Goal: Task Accomplishment & Management: Manage account settings

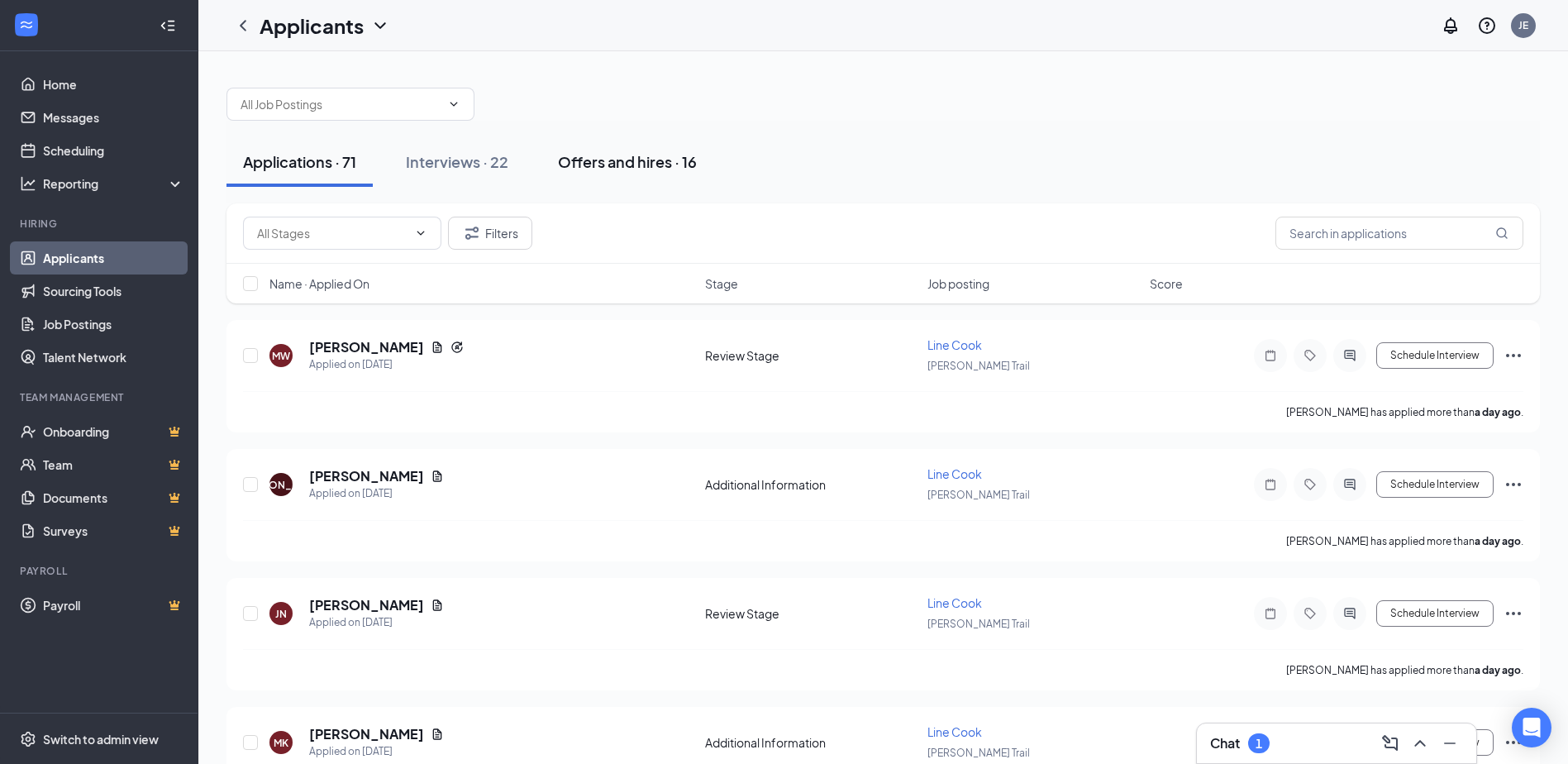
click at [637, 157] on div "Offers and hires · 16" at bounding box center [628, 161] width 139 height 20
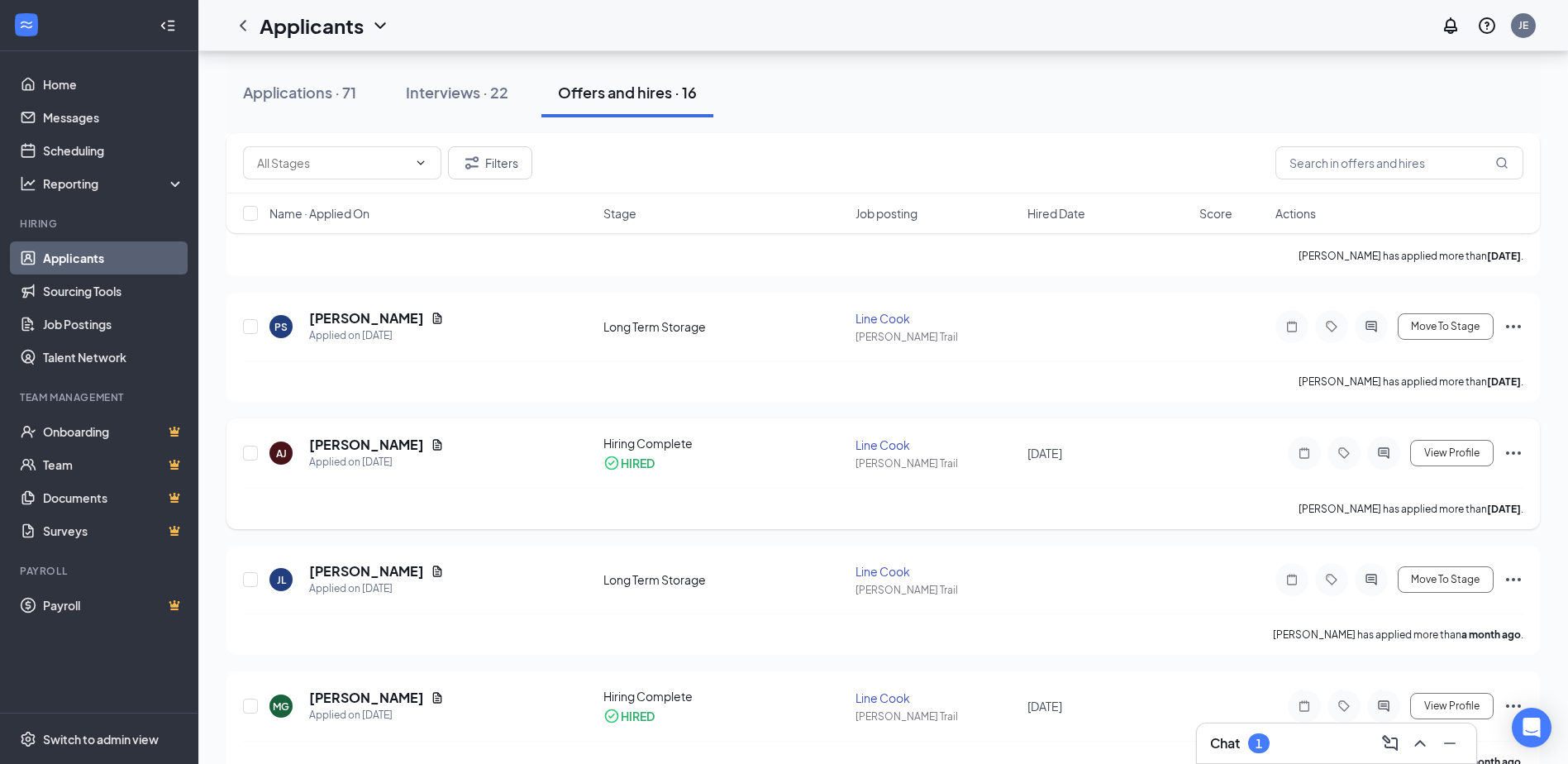
scroll to position [413, 0]
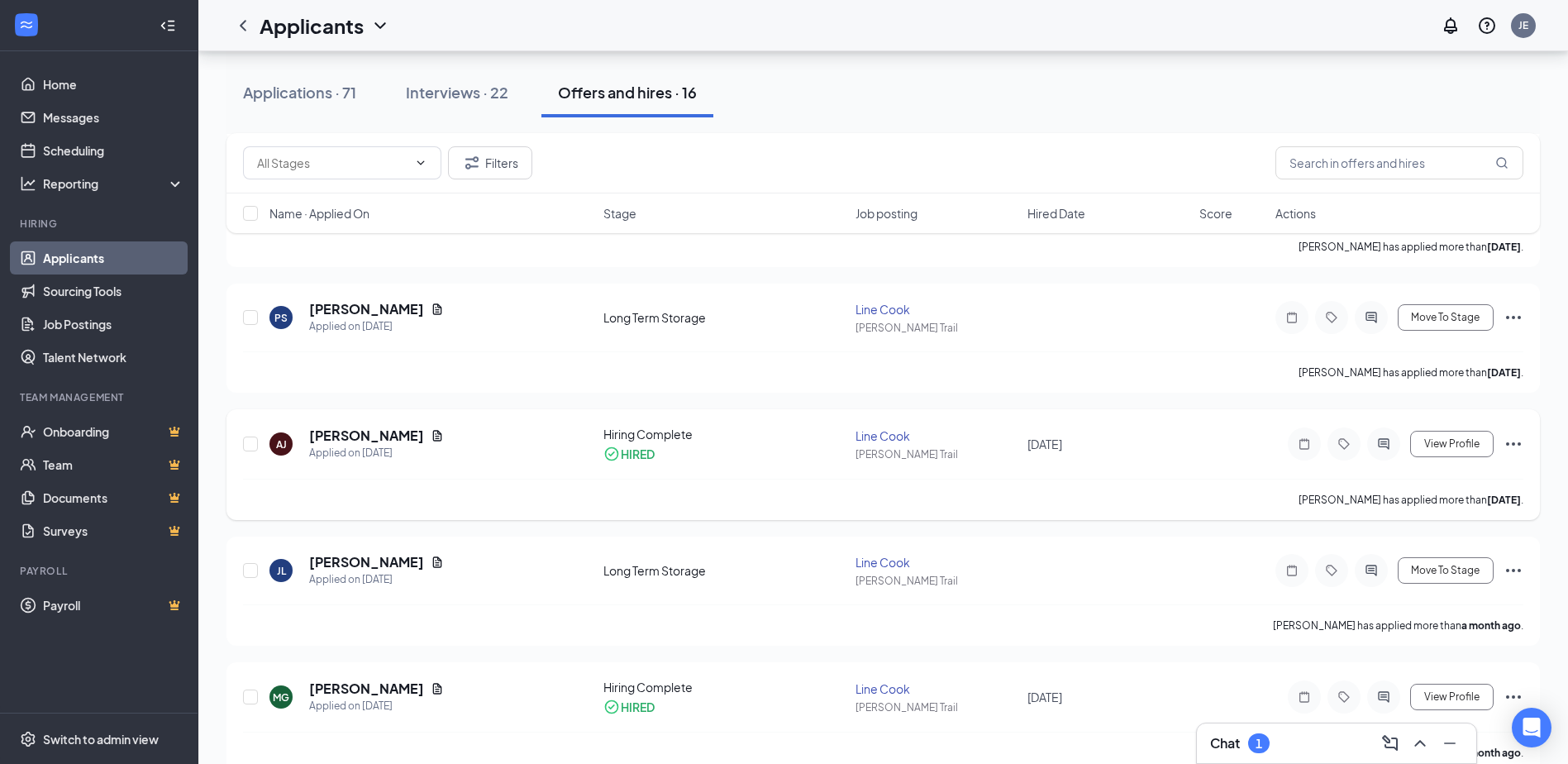
click at [1510, 443] on icon "Ellipses" at bounding box center [1513, 443] width 20 height 20
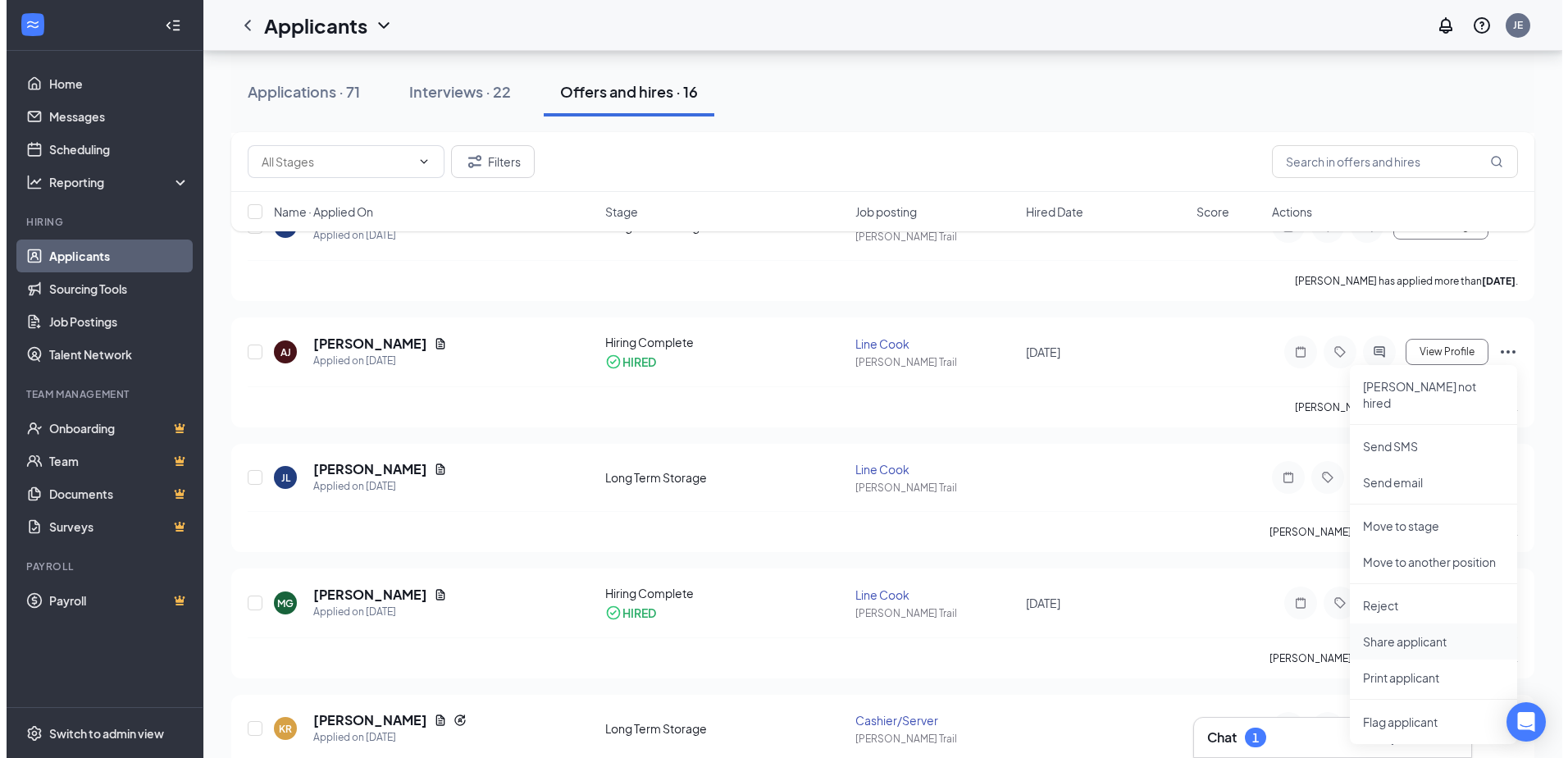
scroll to position [493, 0]
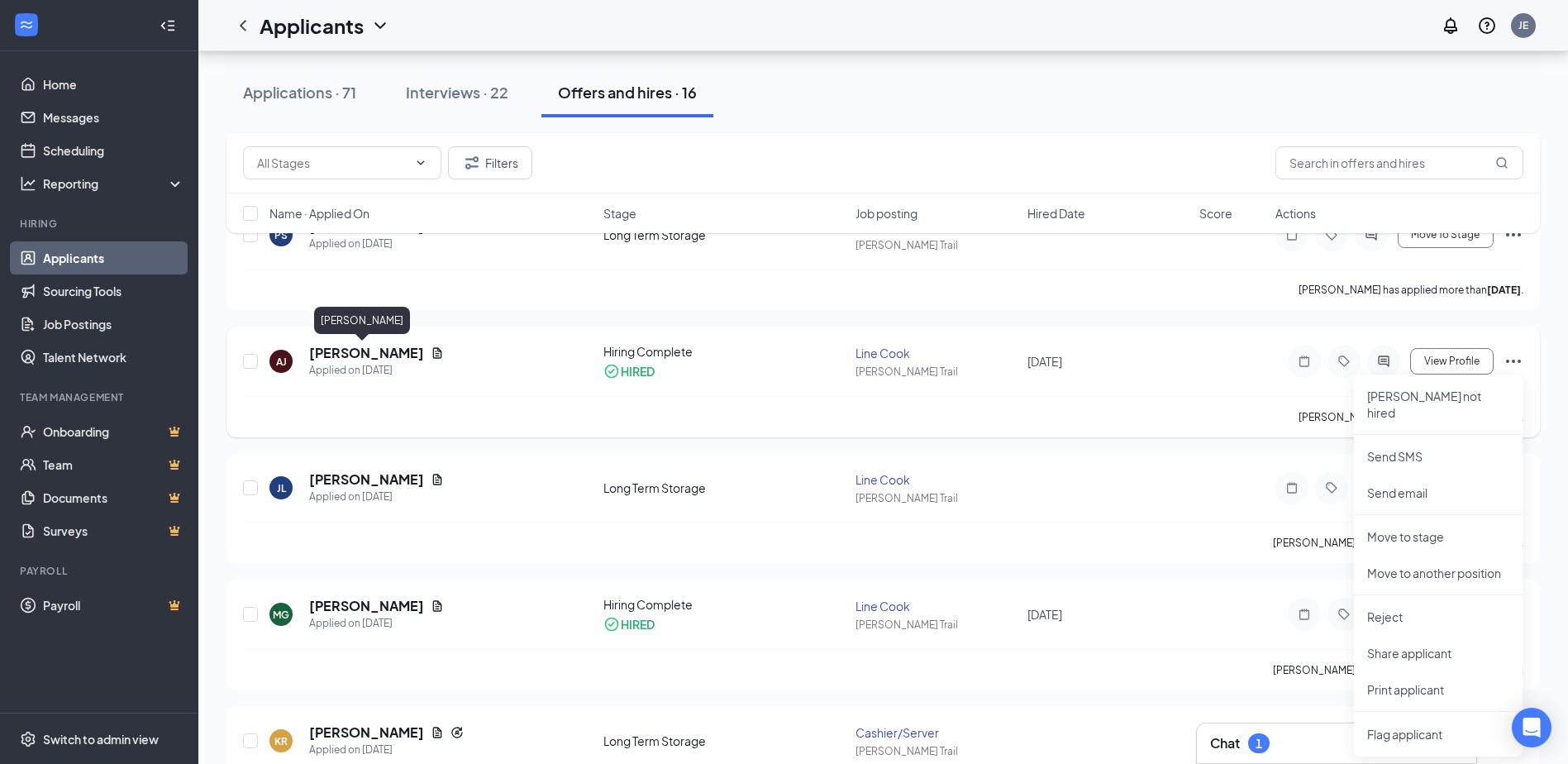
click at [343, 355] on h5 "[PERSON_NAME]" at bounding box center [366, 353] width 115 height 18
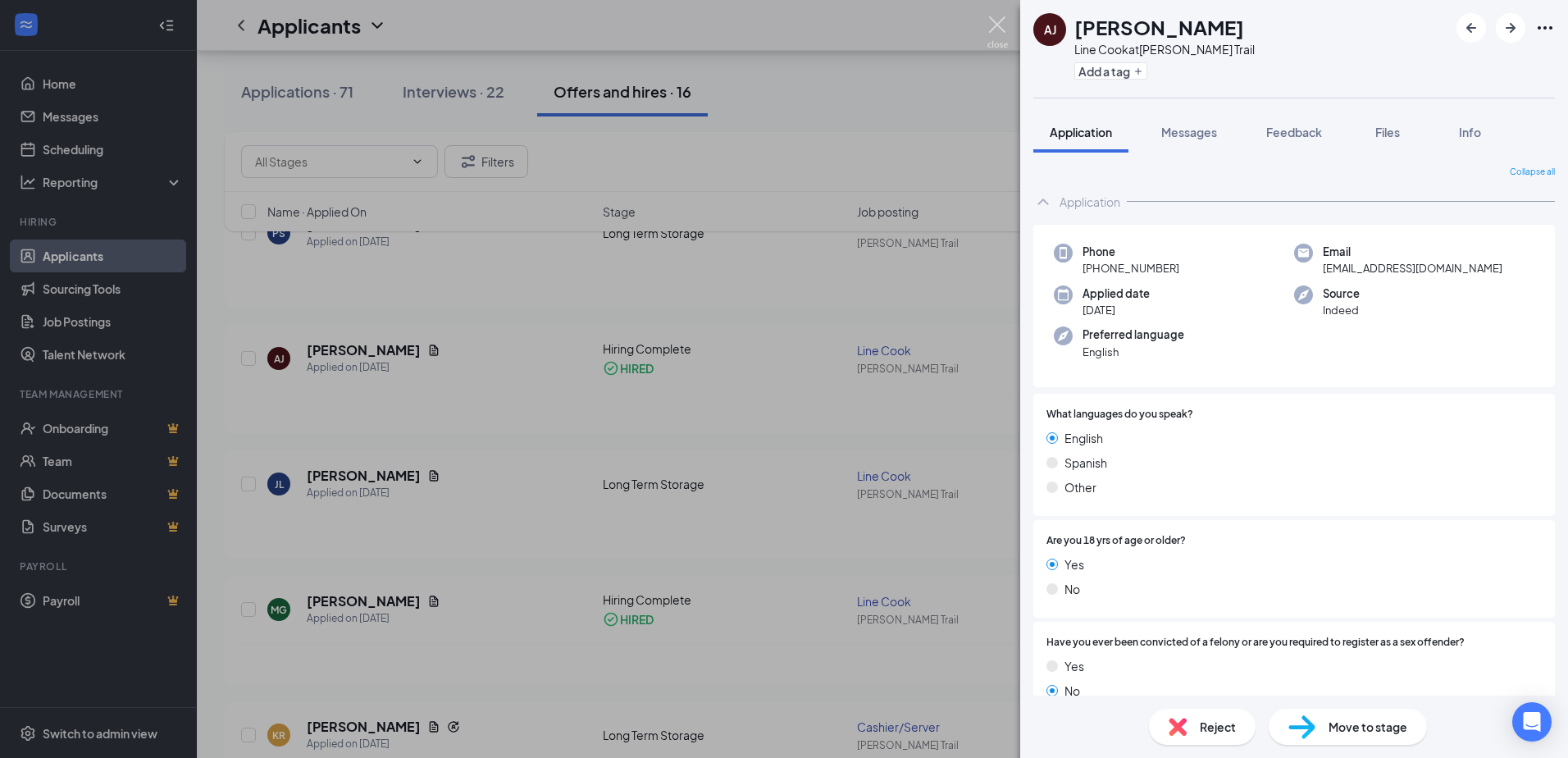
click at [989, 25] on img at bounding box center [997, 32] width 20 height 32
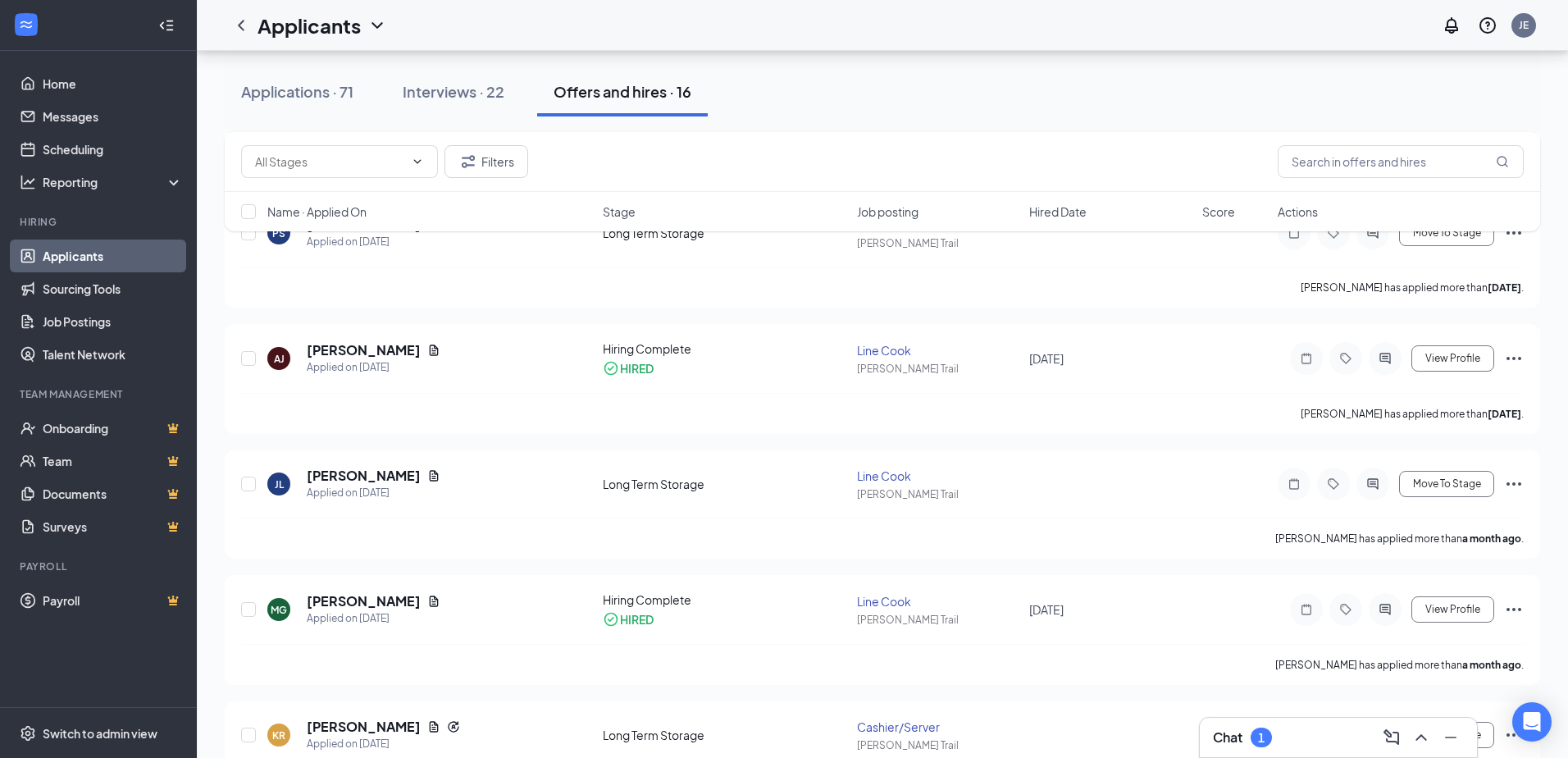
click at [994, 24] on div "Applicants JE" at bounding box center [881, 25] width 1371 height 51
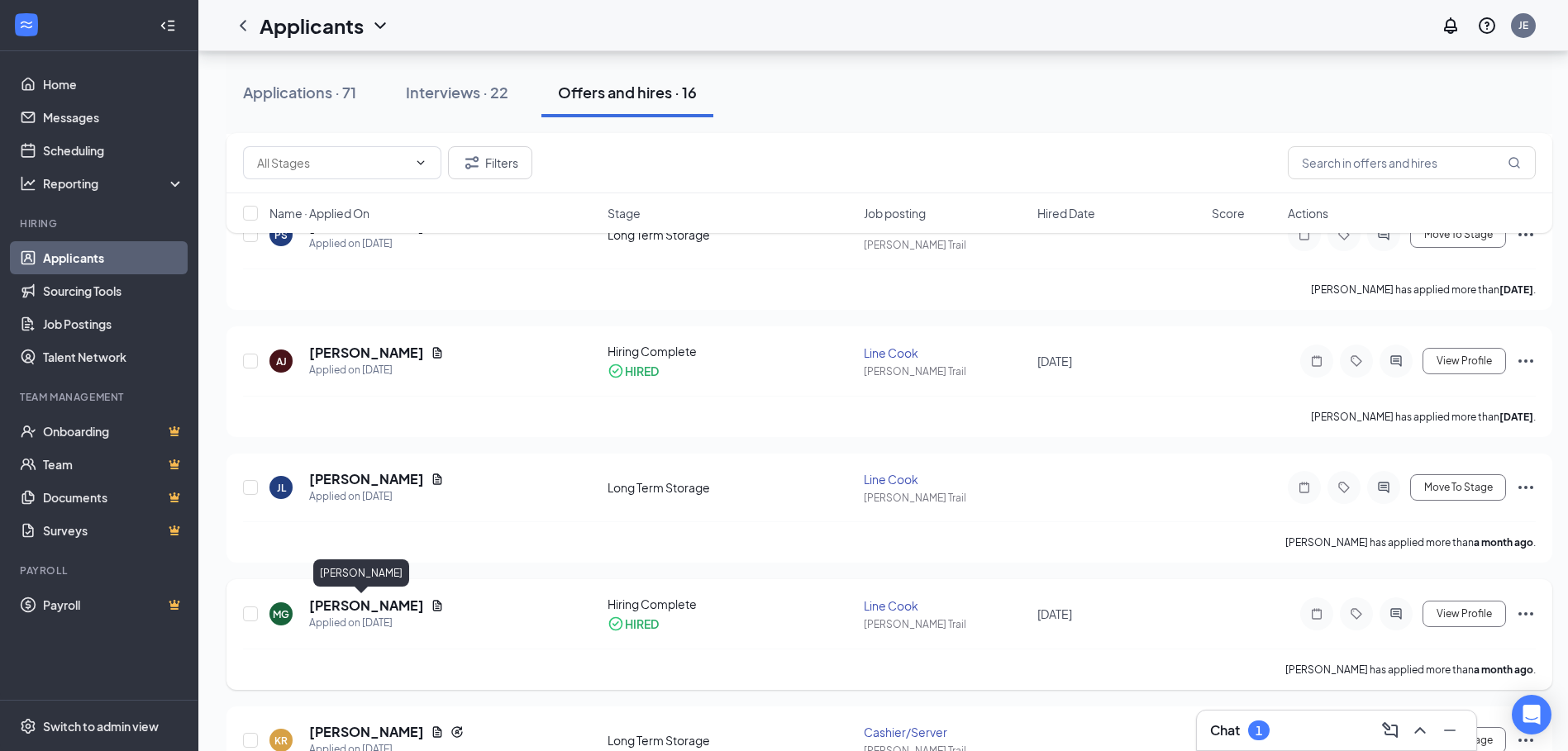
click at [356, 599] on h5 "[PERSON_NAME]" at bounding box center [366, 605] width 115 height 18
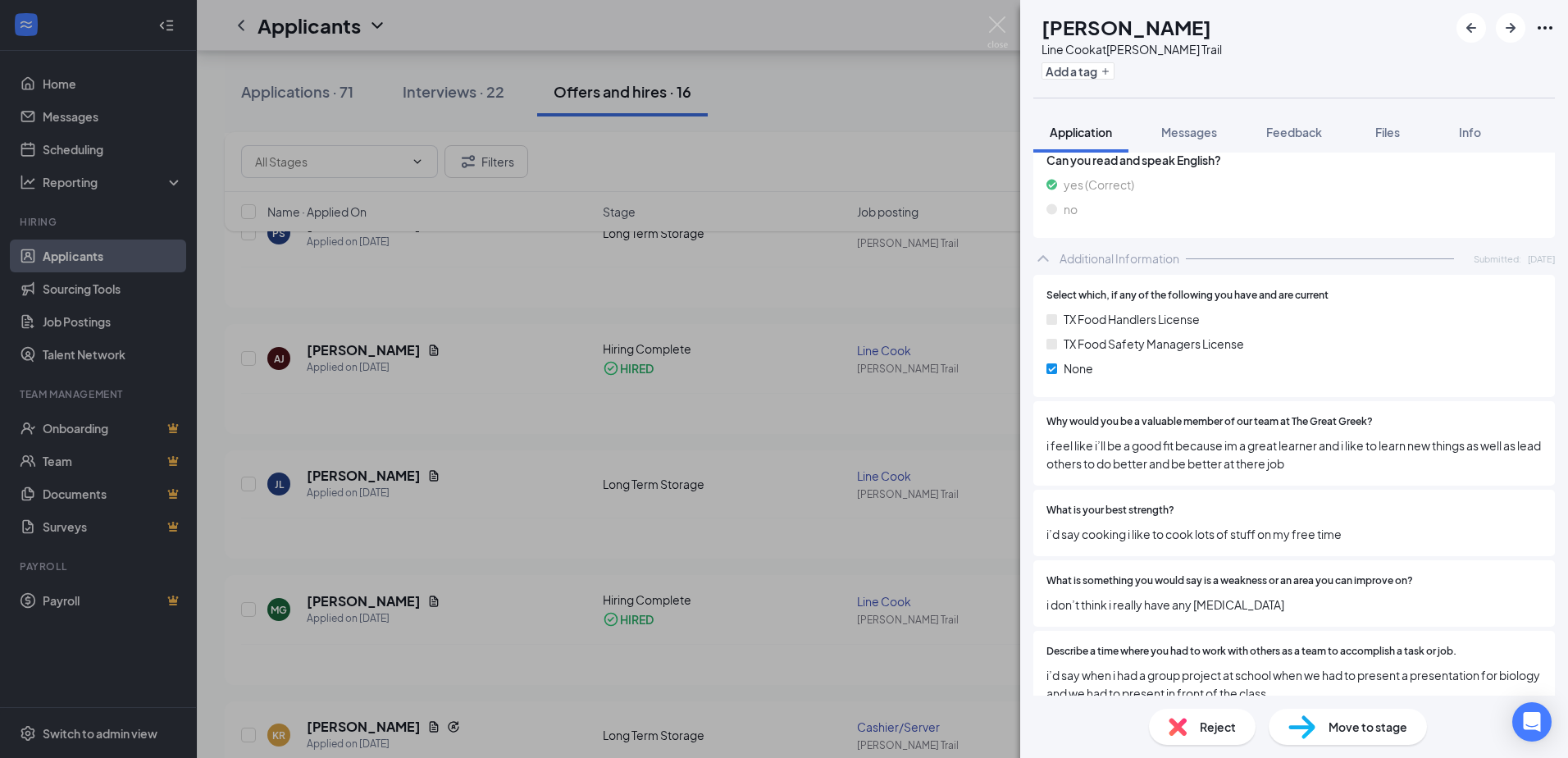
scroll to position [989, 0]
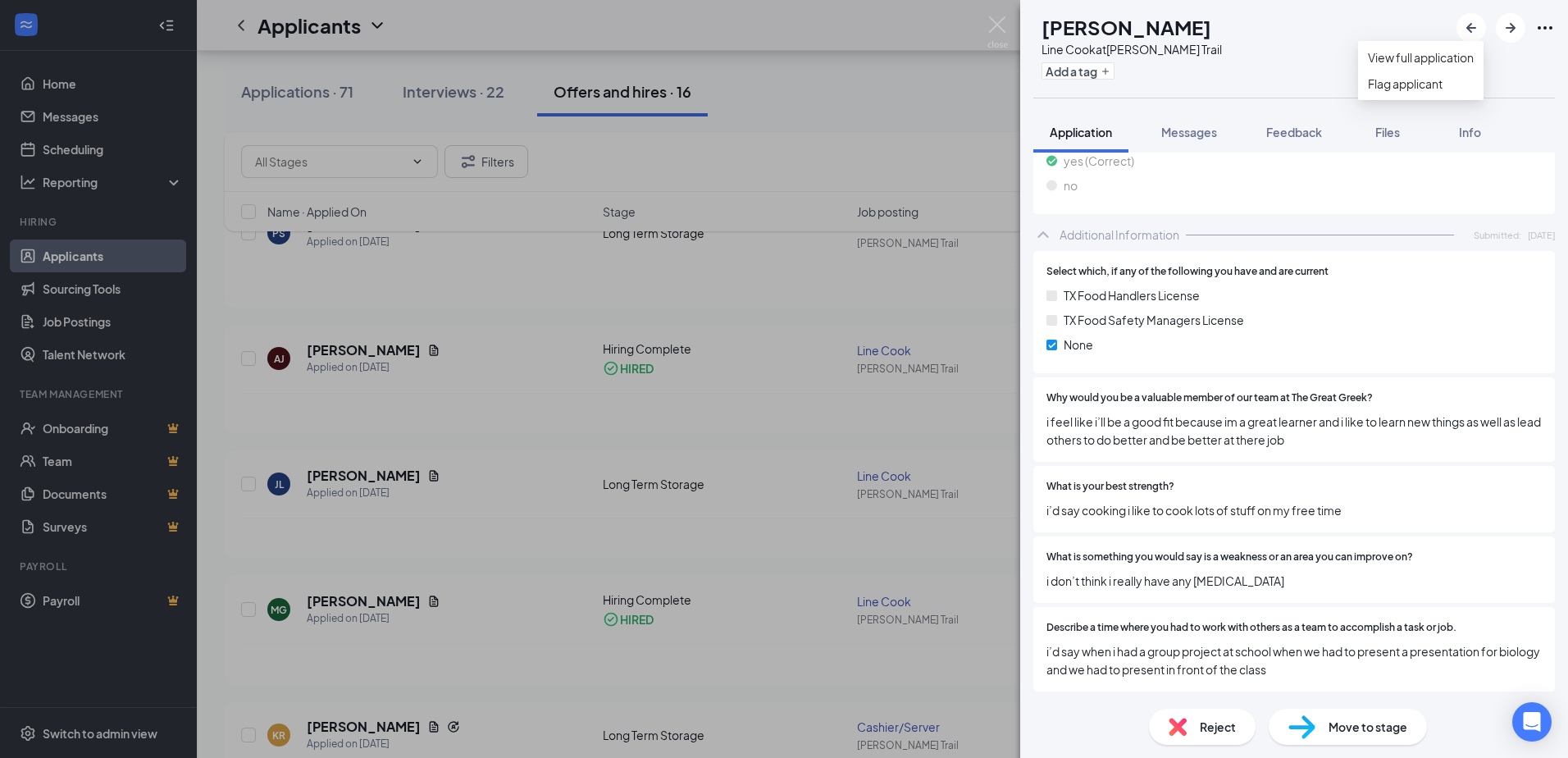
click at [1539, 32] on icon "Ellipses" at bounding box center [1545, 28] width 20 height 20
click at [1336, 730] on span "Move to stage" at bounding box center [1368, 726] width 79 height 18
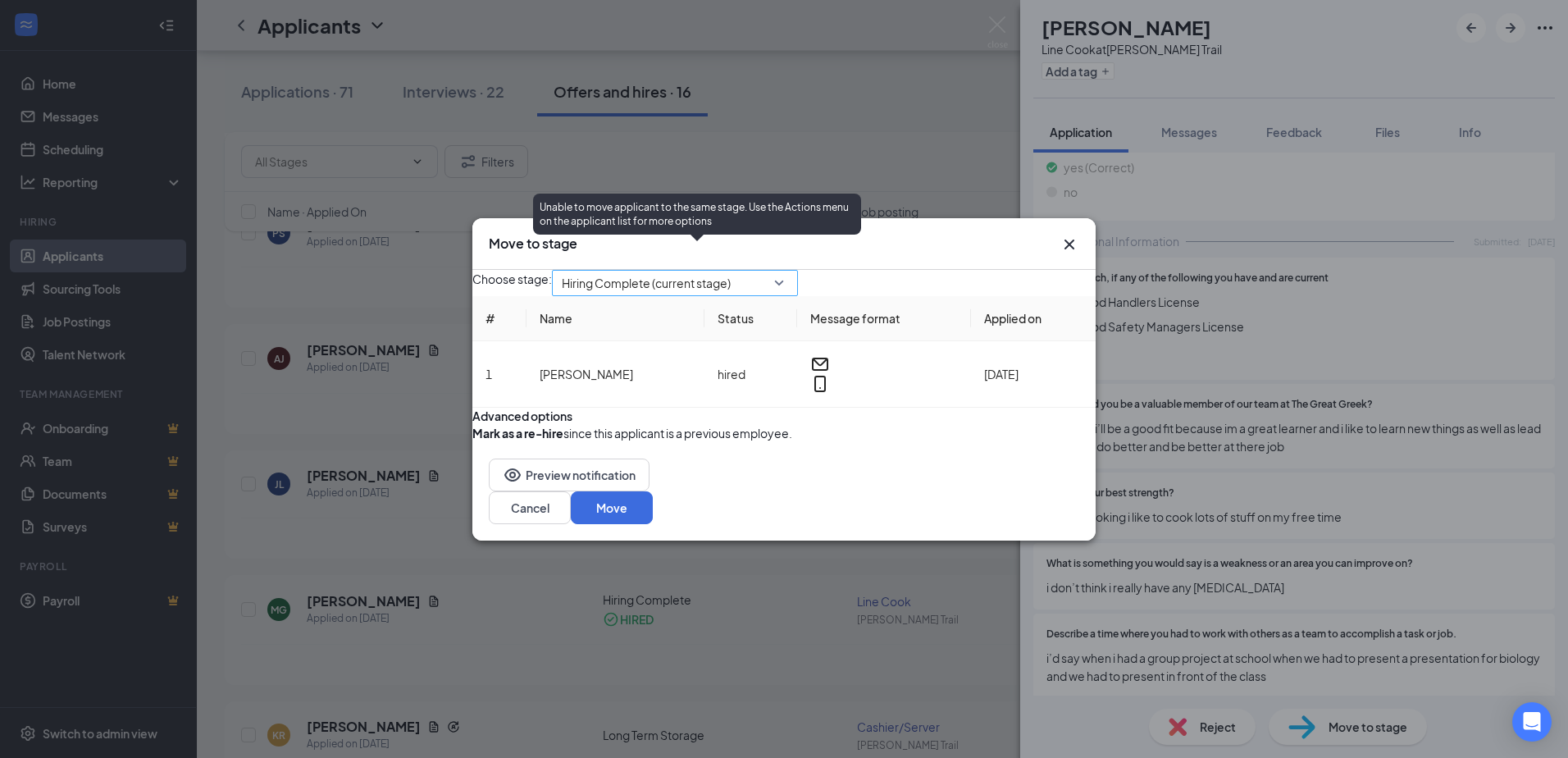
click at [731, 270] on span "Hiring Complete (current stage)" at bounding box center [646, 283] width 169 height 25
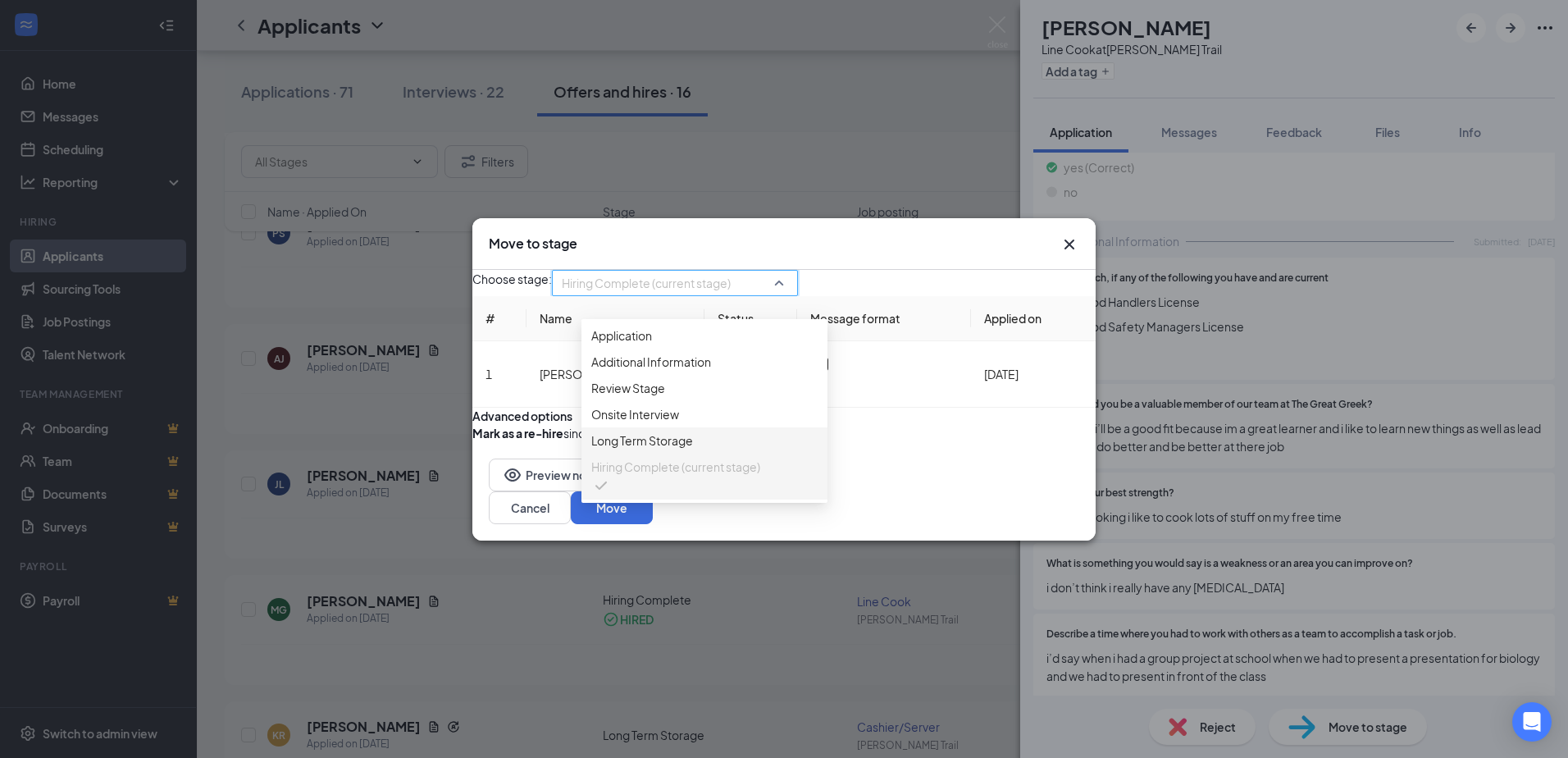
scroll to position [0, 0]
click at [931, 425] on form "Advanced options Mark as a re-hire since this applicant is a previous employee." at bounding box center [784, 425] width 624 height 34
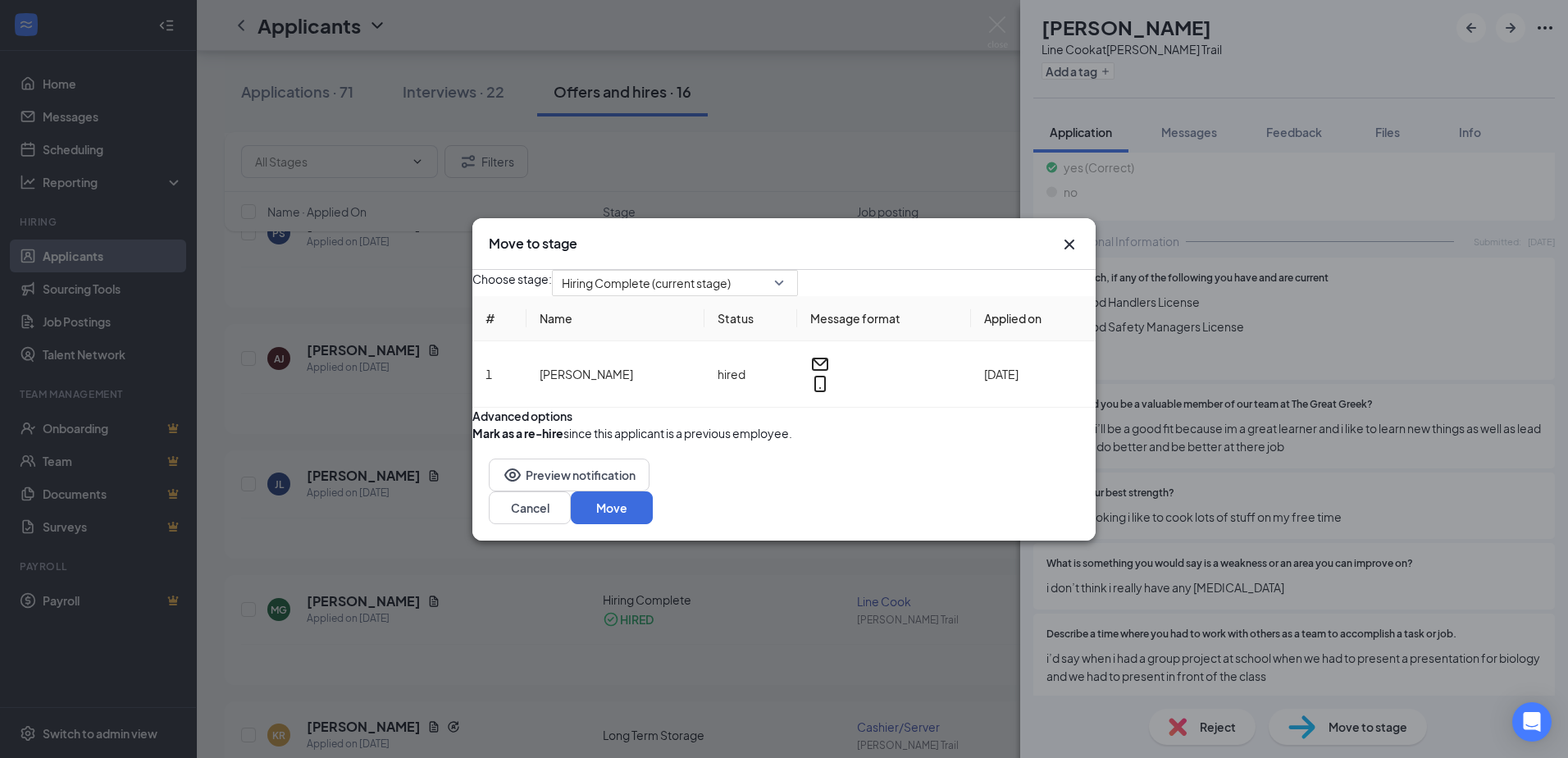
click at [946, 540] on div "Preview notification Cancel Move" at bounding box center [784, 491] width 624 height 99
click at [571, 524] on button "Cancel" at bounding box center [530, 508] width 82 height 33
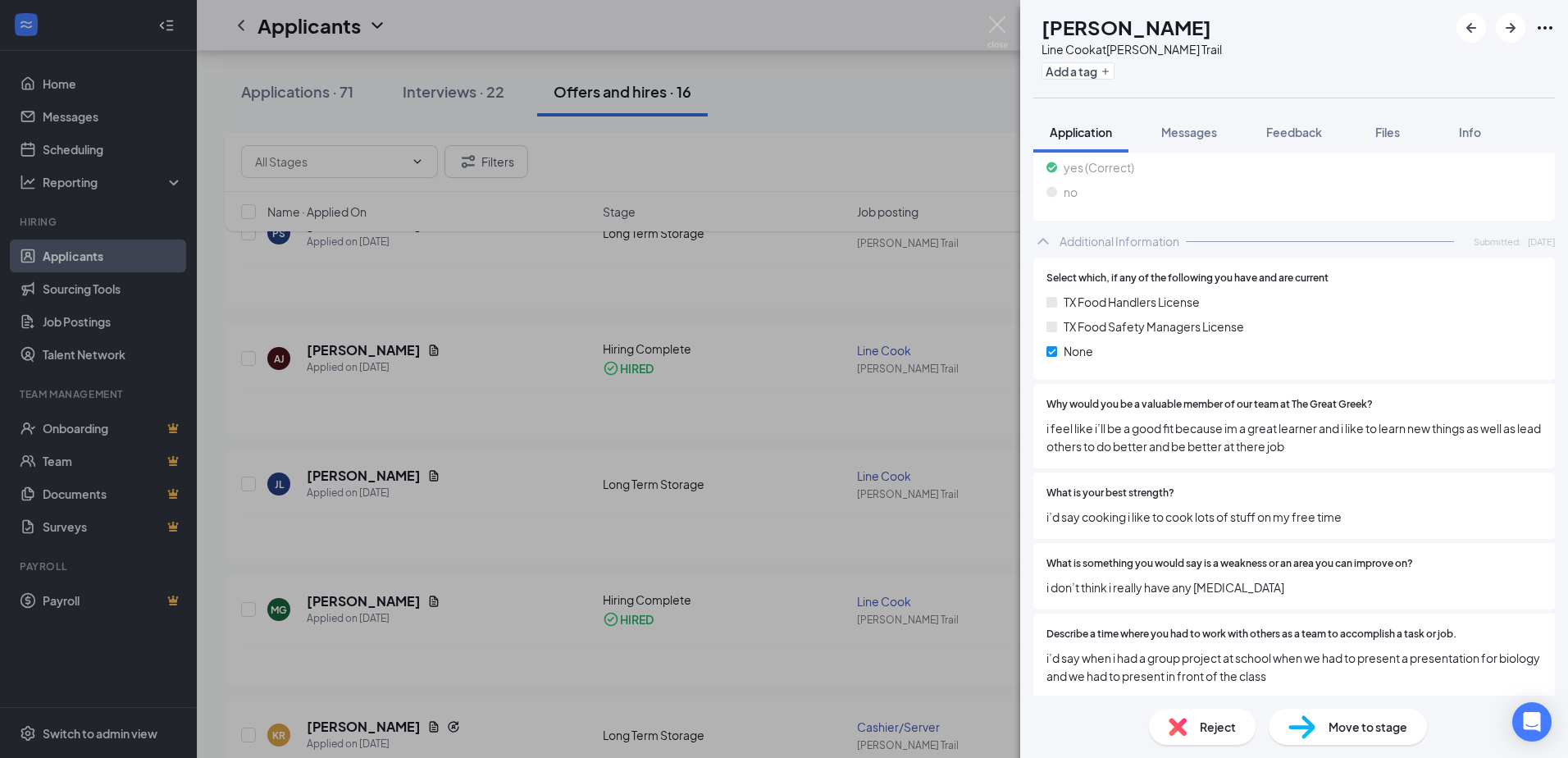
click at [1546, 27] on icon "Ellipses" at bounding box center [1544, 27] width 14 height 3
click at [1418, 66] on link "View full application" at bounding box center [1420, 57] width 105 height 18
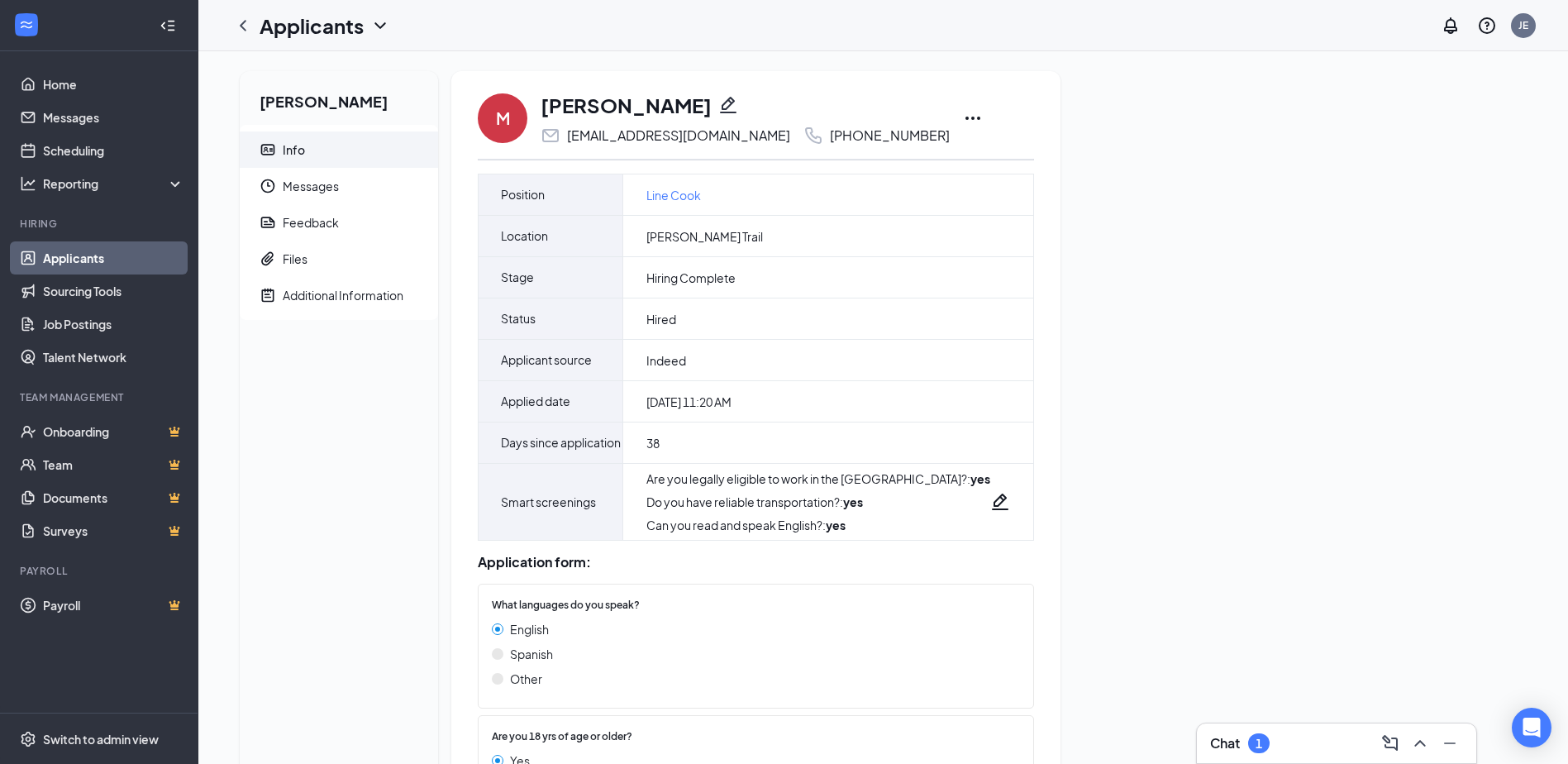
click at [966, 119] on icon "Ellipses" at bounding box center [972, 118] width 14 height 3
click at [238, 27] on icon "ChevronLeft" at bounding box center [242, 25] width 20 height 20
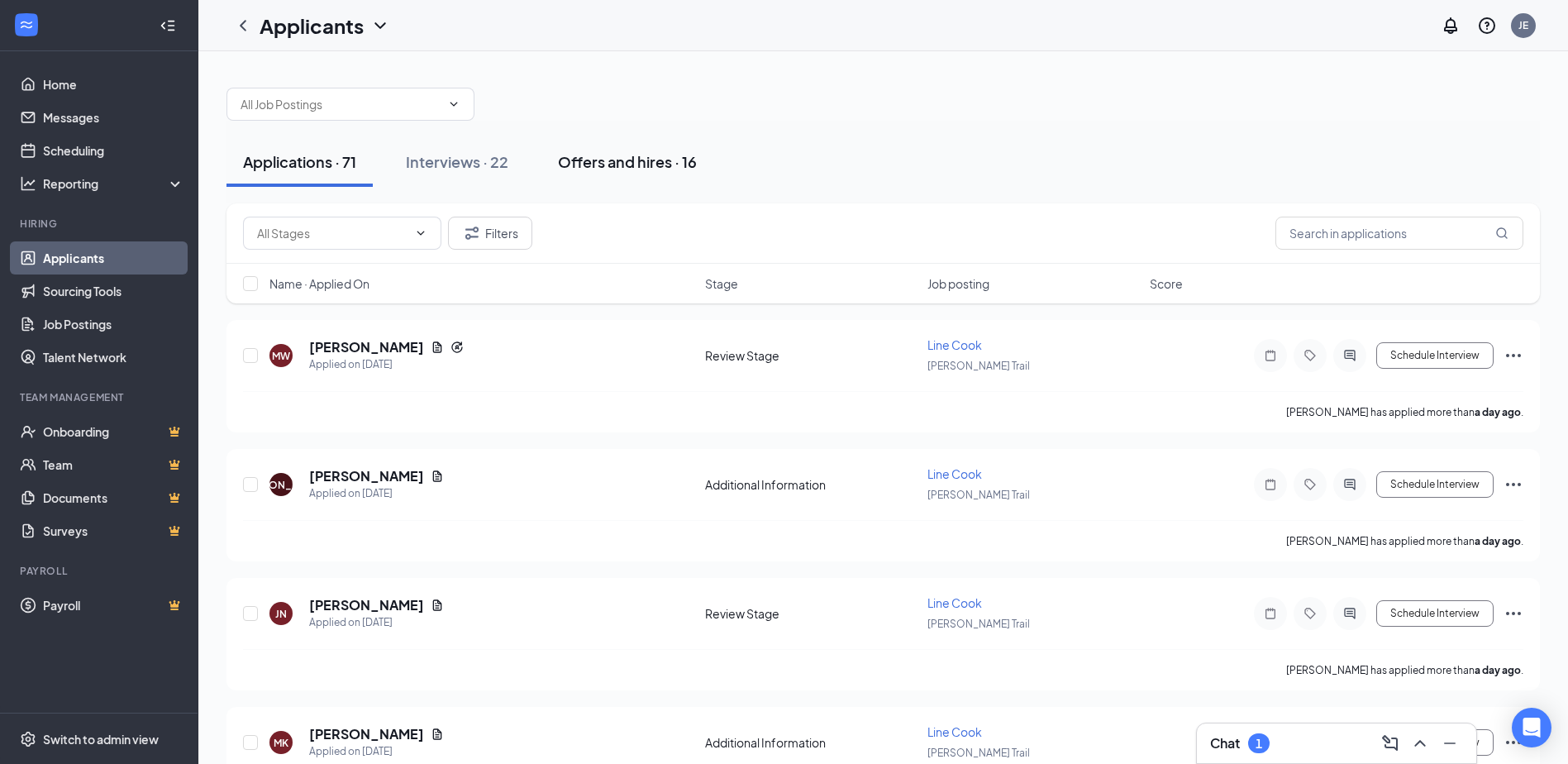
click at [600, 158] on div "Offers and hires · 16" at bounding box center [628, 161] width 139 height 20
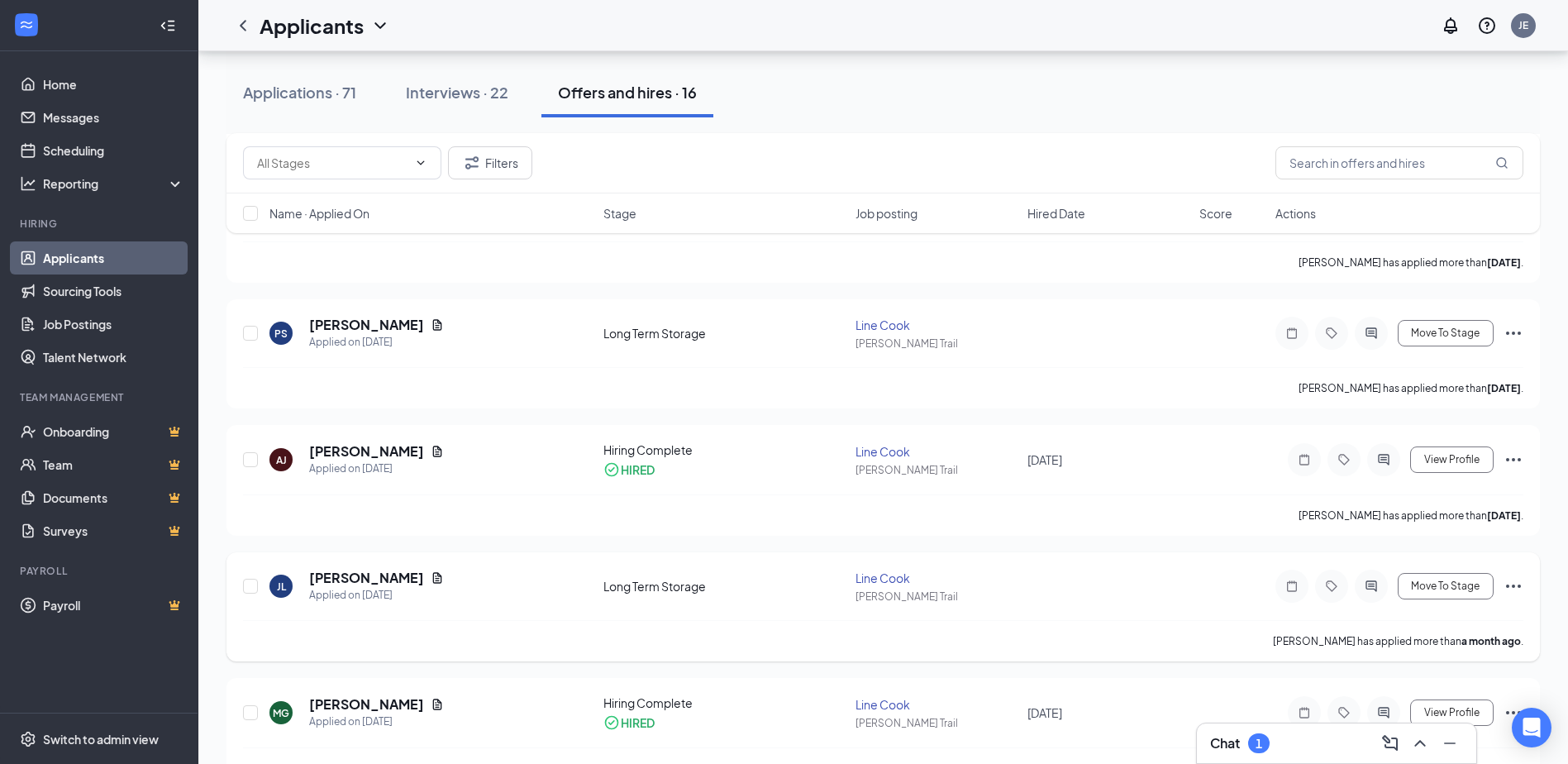
scroll to position [496, 0]
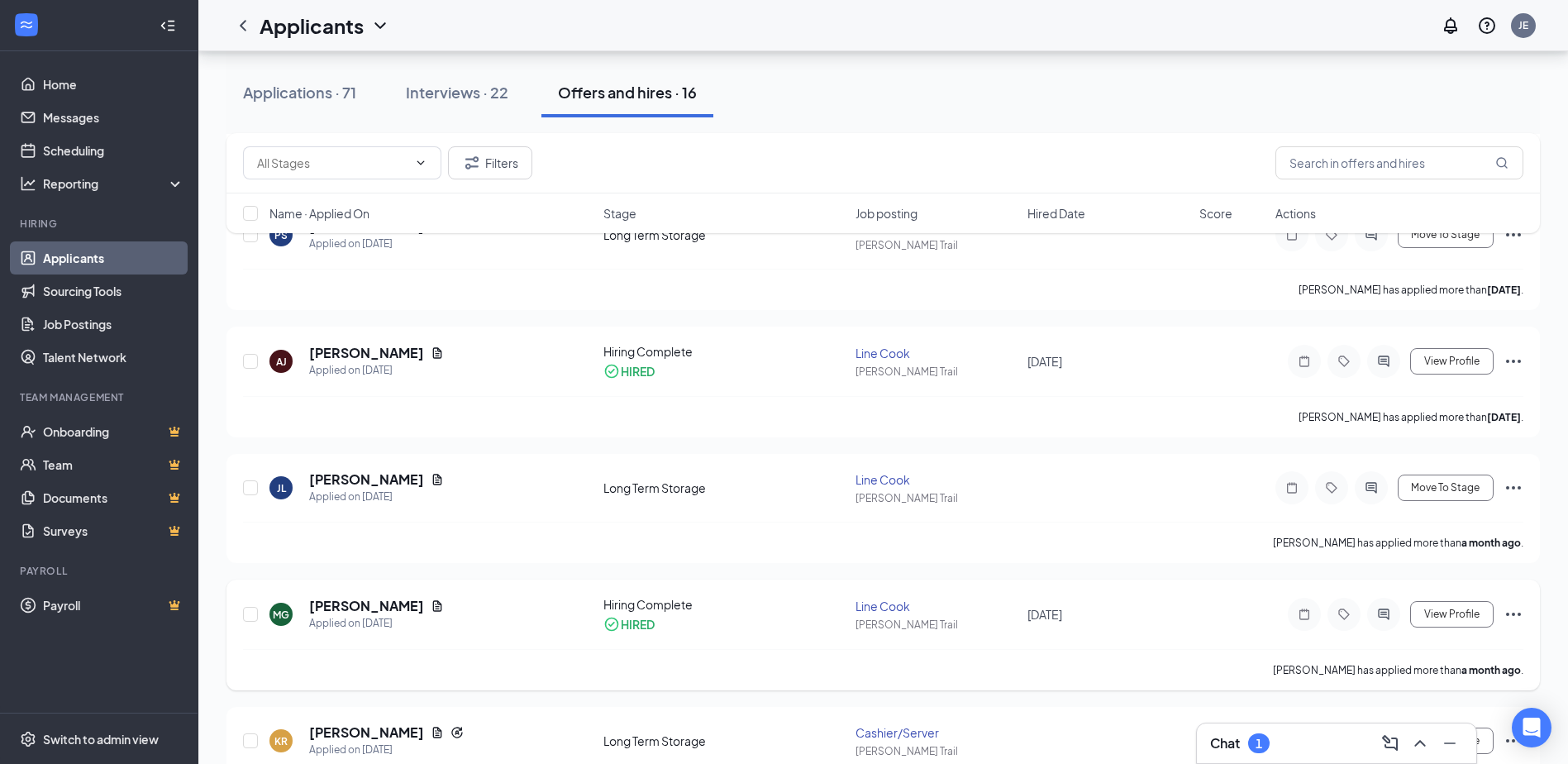
click at [1514, 617] on icon "Ellipses" at bounding box center [1513, 614] width 20 height 20
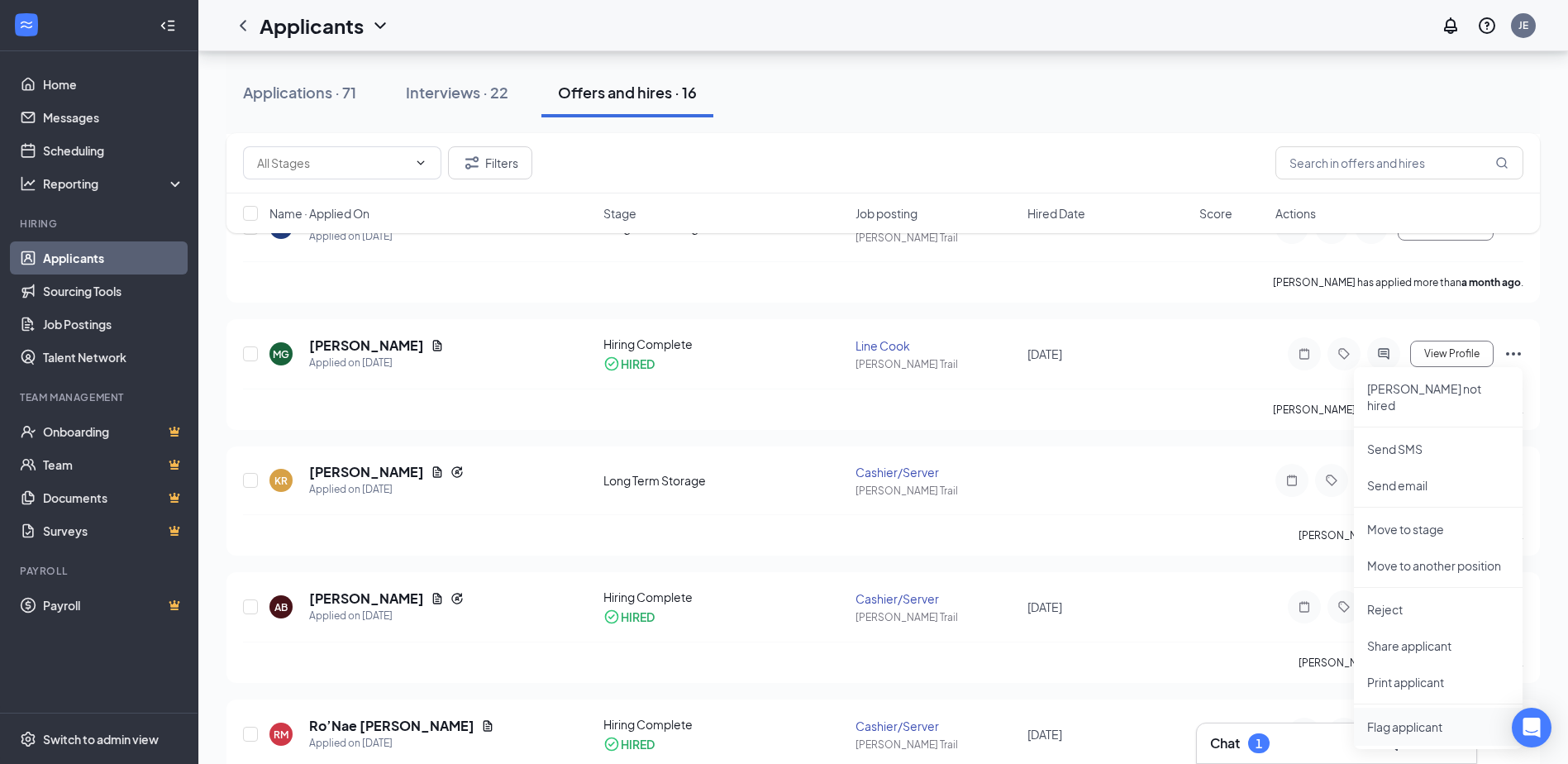
scroll to position [744, 0]
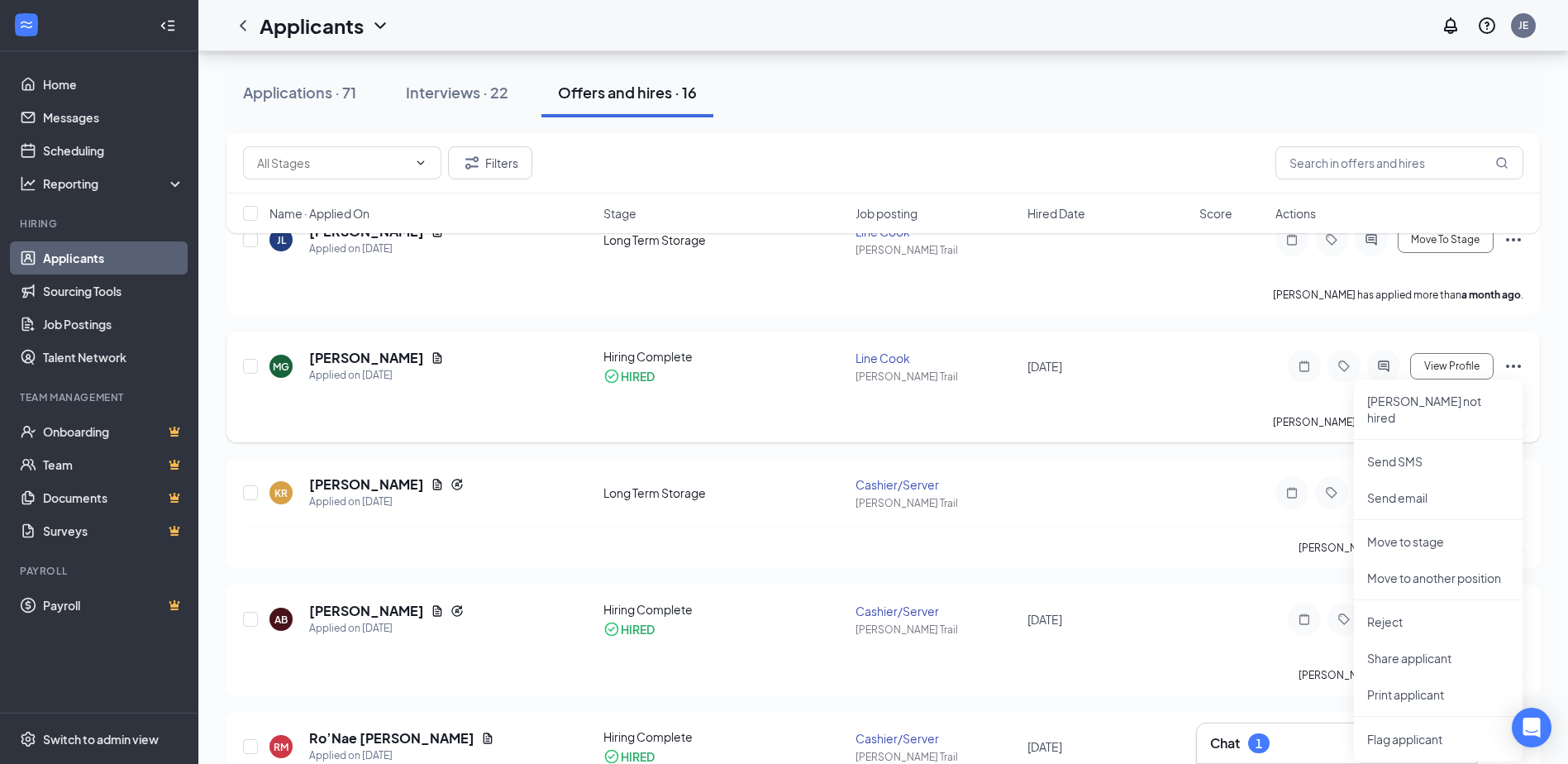
click at [1166, 401] on div "michael guy has applied more than a month ago ." at bounding box center [883, 421] width 1280 height 42
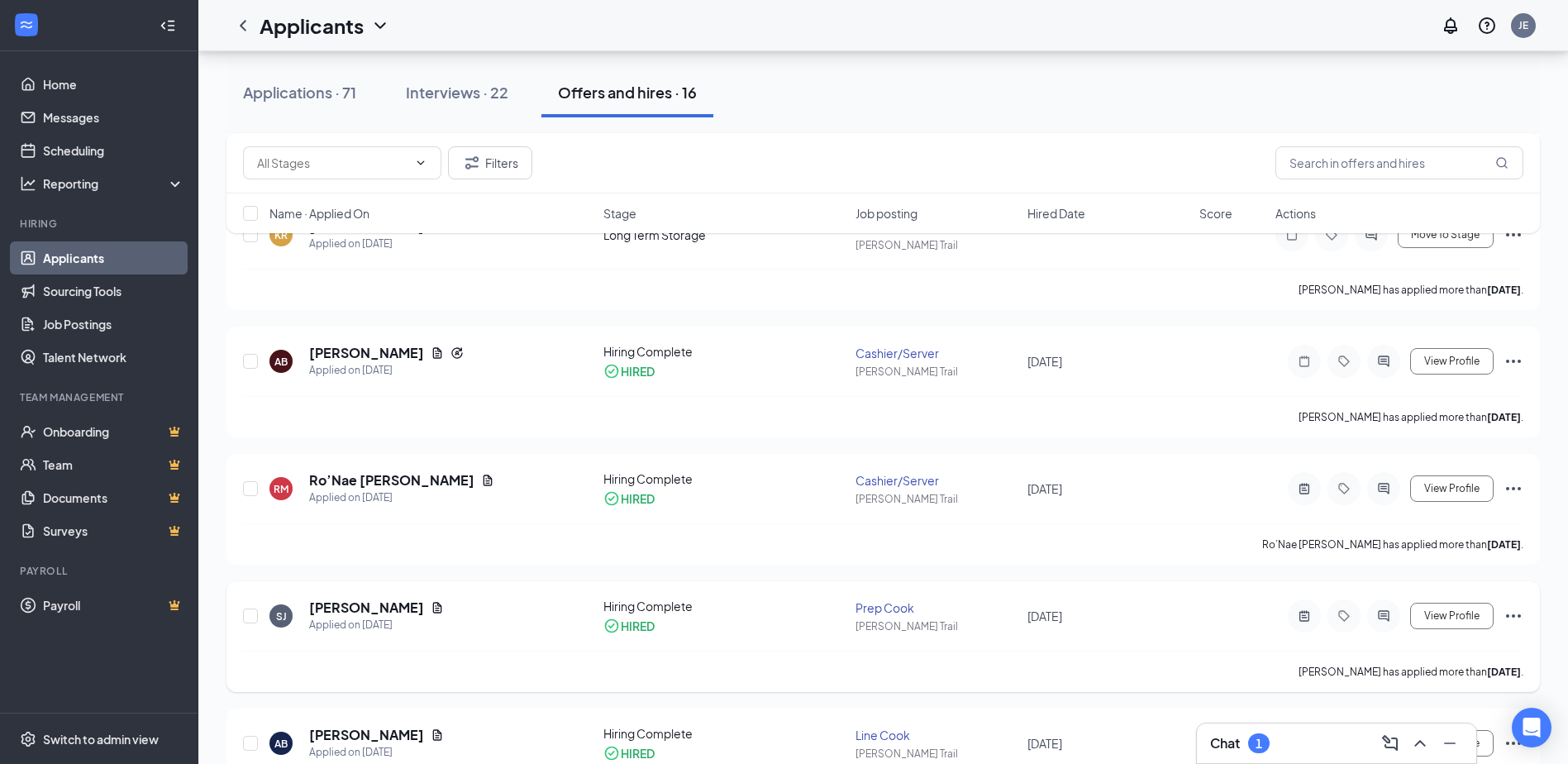
scroll to position [992, 0]
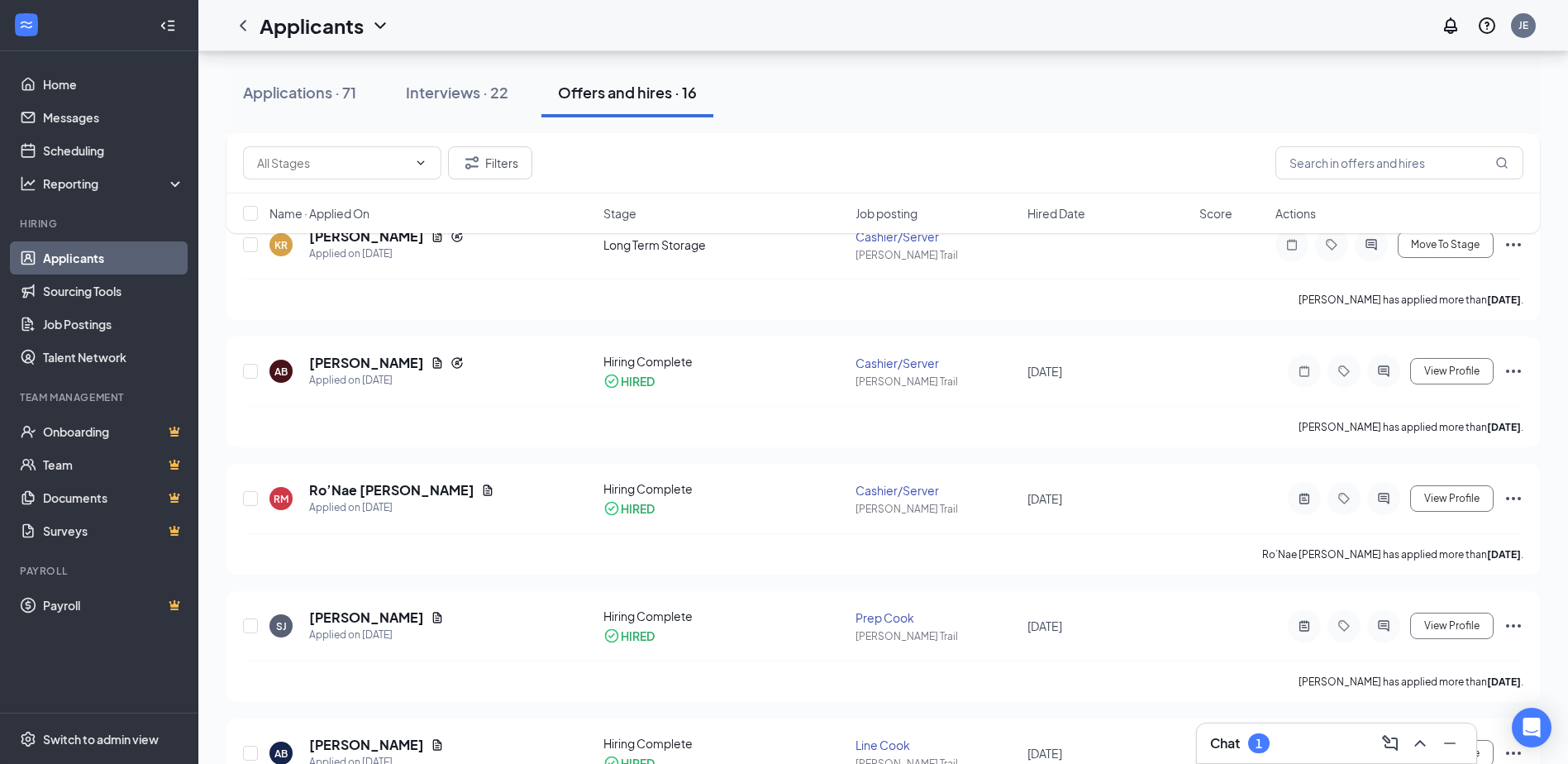
drag, startPoint x: 314, startPoint y: 97, endPoint x: 462, endPoint y: 94, distance: 148.0
click at [314, 97] on div "Applications · 71" at bounding box center [299, 92] width 113 height 20
